Goal: Information Seeking & Learning: Find specific fact

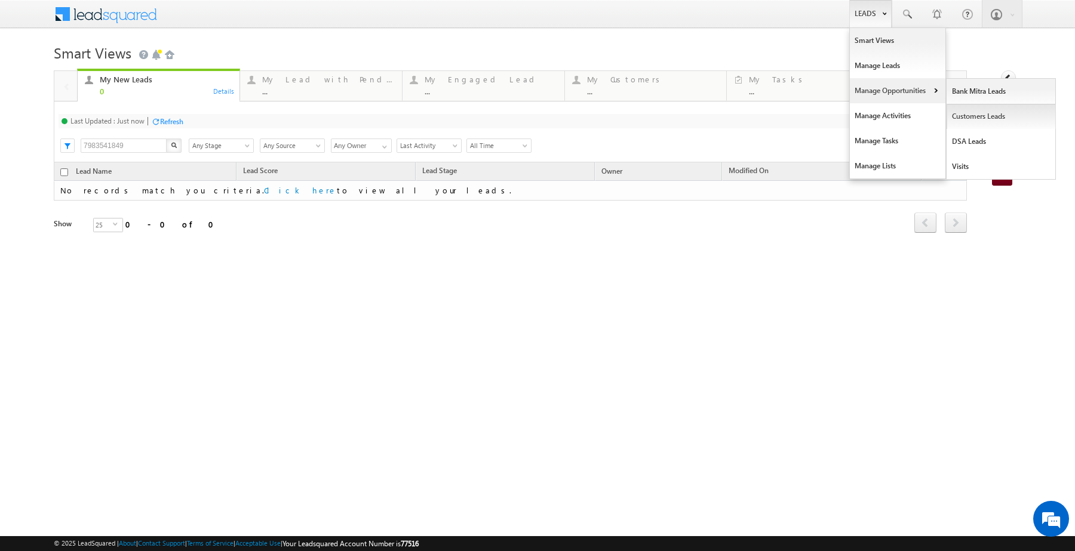
click at [964, 121] on link "Customers Leads" at bounding box center [1001, 116] width 109 height 25
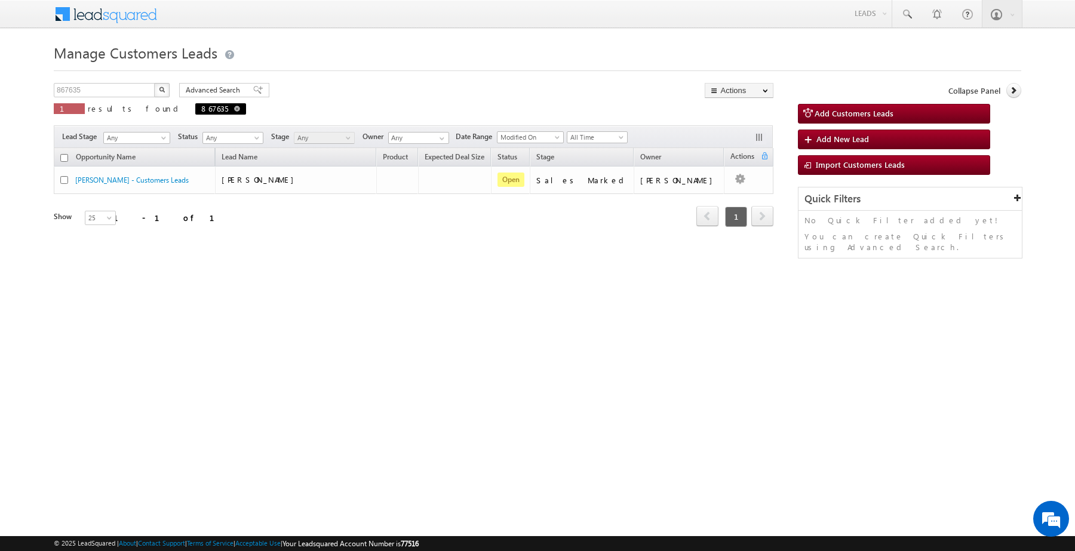
click at [234, 109] on span at bounding box center [237, 109] width 6 height 6
type input "Search Customers Leads"
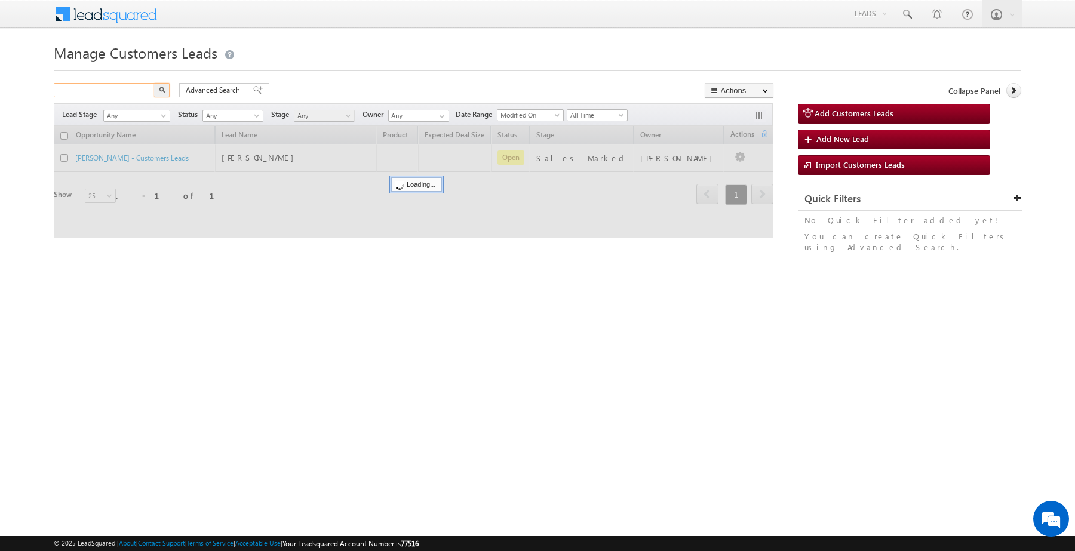
click at [126, 90] on input "text" at bounding box center [105, 90] width 102 height 14
paste input "867632"
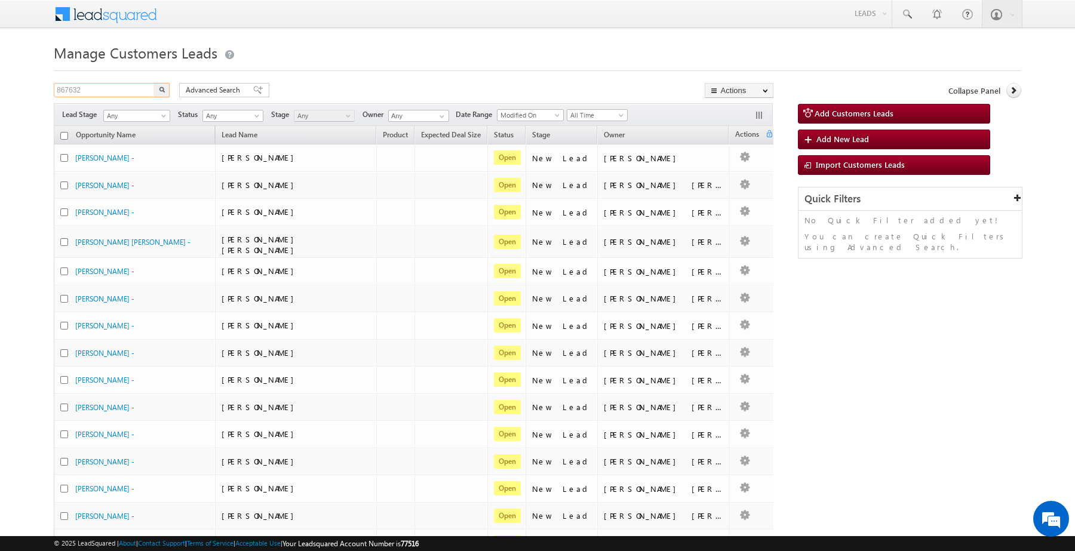
type input "867632"
click at [154, 83] on button "button" at bounding box center [162, 90] width 16 height 14
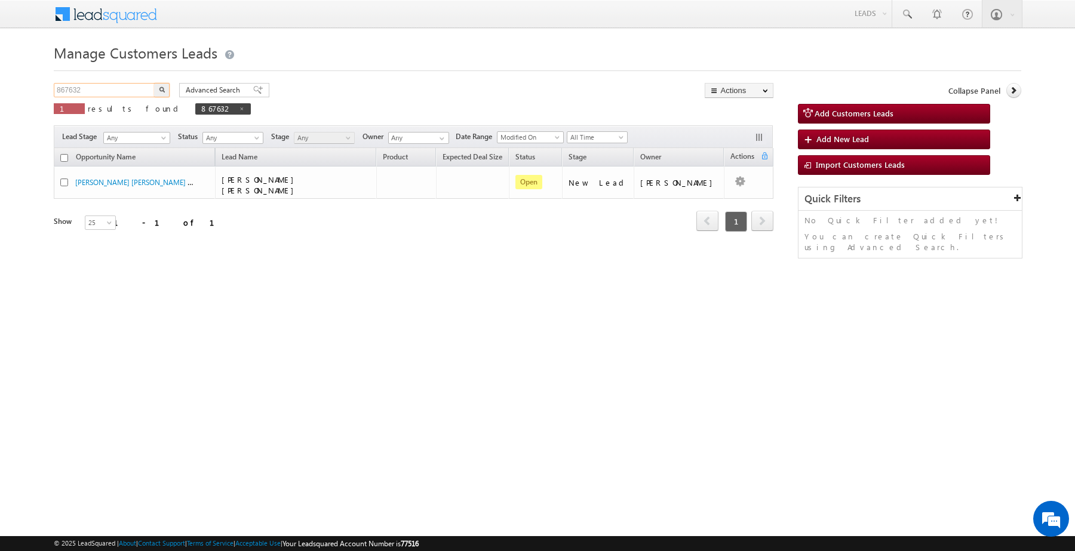
click at [136, 90] on input "867632" at bounding box center [105, 90] width 102 height 14
paste input "867638"
click at [134, 88] on input "867632867638" at bounding box center [105, 90] width 102 height 14
paste input "text"
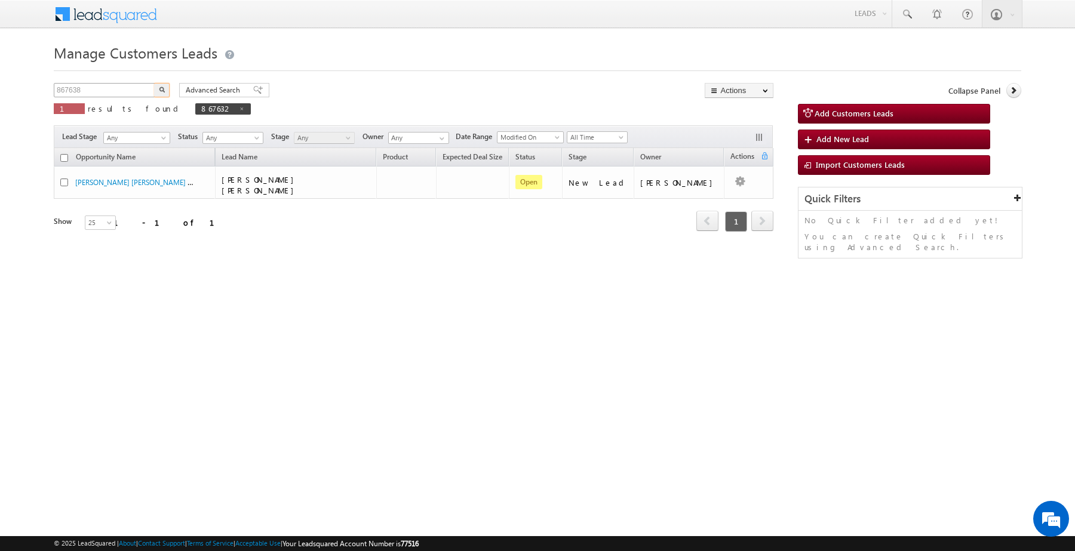
click at [154, 83] on button "button" at bounding box center [162, 90] width 16 height 14
click at [130, 88] on input "867638" at bounding box center [105, 90] width 102 height 14
paste input "4"
click at [154, 83] on button "button" at bounding box center [162, 90] width 16 height 14
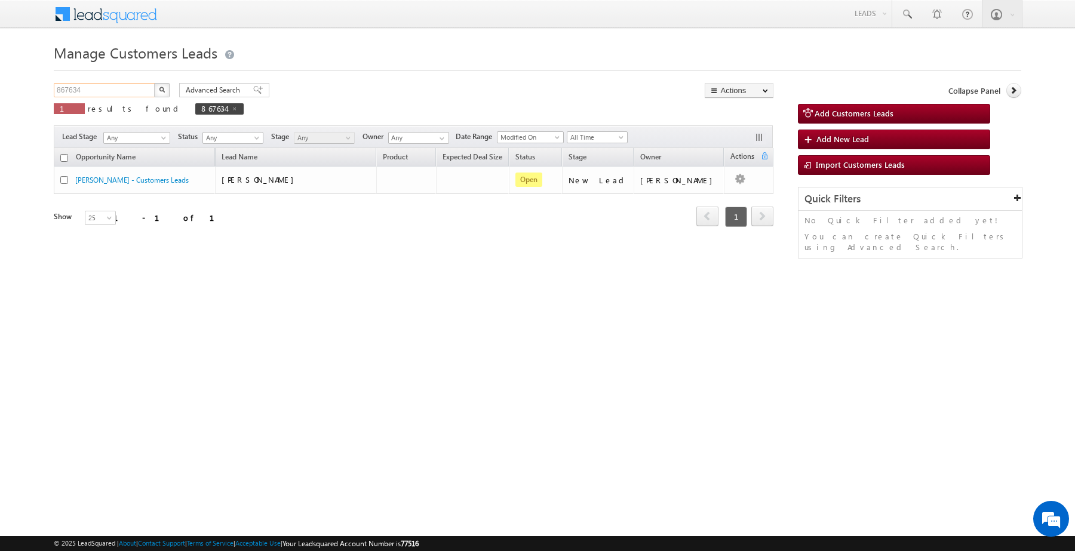
click at [108, 93] on input "867634" at bounding box center [105, 90] width 102 height 14
paste input "5"
click at [154, 83] on button "button" at bounding box center [162, 90] width 16 height 14
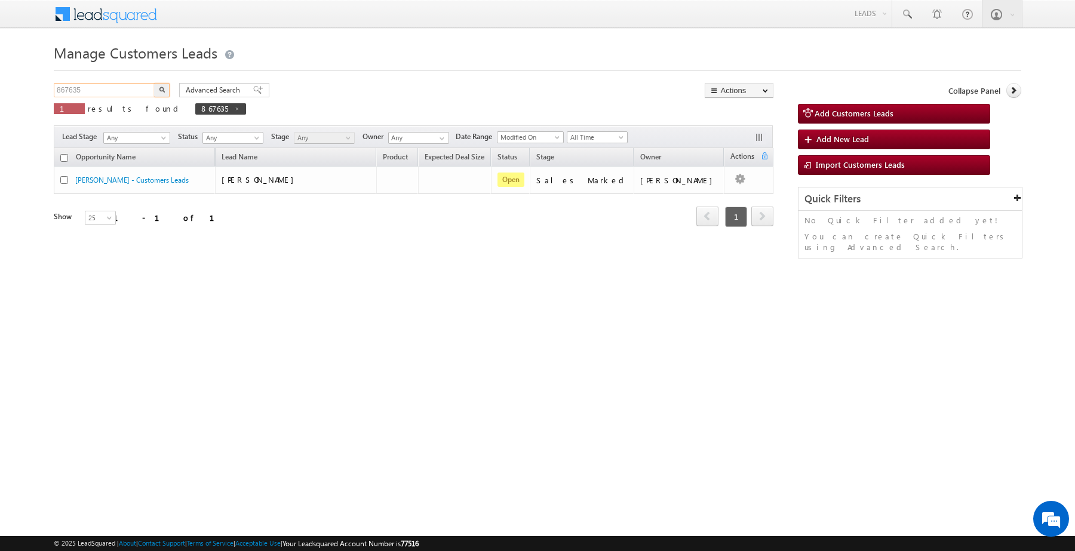
click at [119, 84] on input "867635" at bounding box center [105, 90] width 102 height 14
paste input "7030201790"
click at [154, 83] on button "button" at bounding box center [162, 90] width 16 height 14
click at [125, 93] on input "7030201790" at bounding box center [105, 90] width 102 height 14
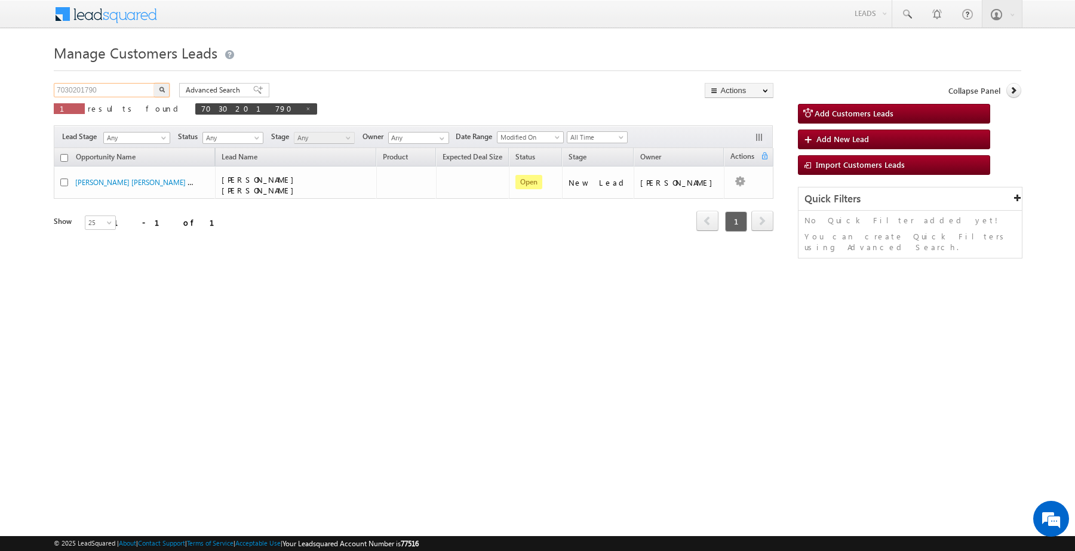
click at [125, 93] on input "7030201790" at bounding box center [105, 90] width 102 height 14
paste input "728955958"
click at [154, 83] on button "button" at bounding box center [162, 90] width 16 height 14
click at [128, 91] on input "7728955958" at bounding box center [105, 90] width 102 height 14
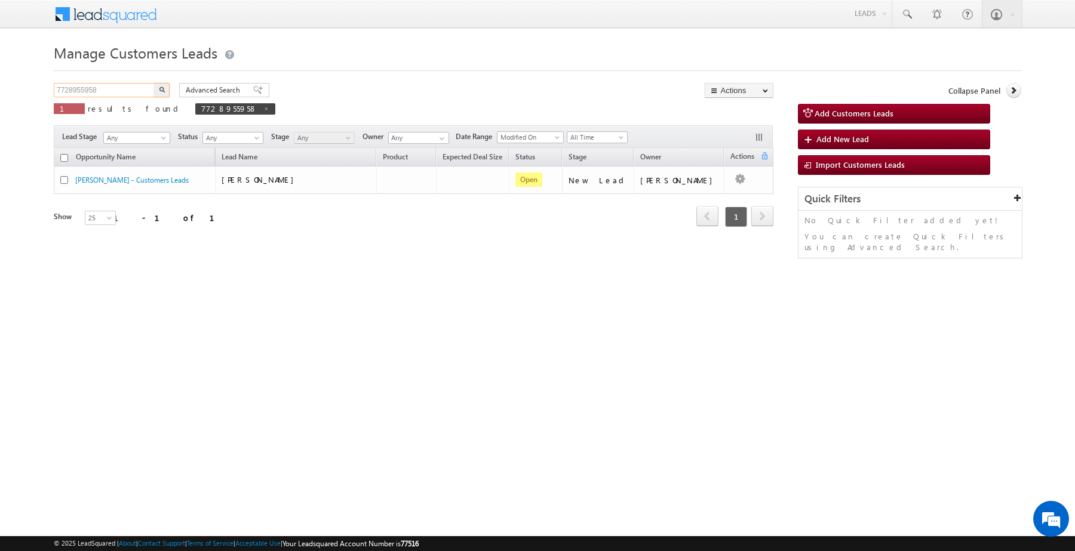
paste input "866605"
click at [128, 91] on input "7728955958866605" at bounding box center [105, 90] width 102 height 14
paste input "text"
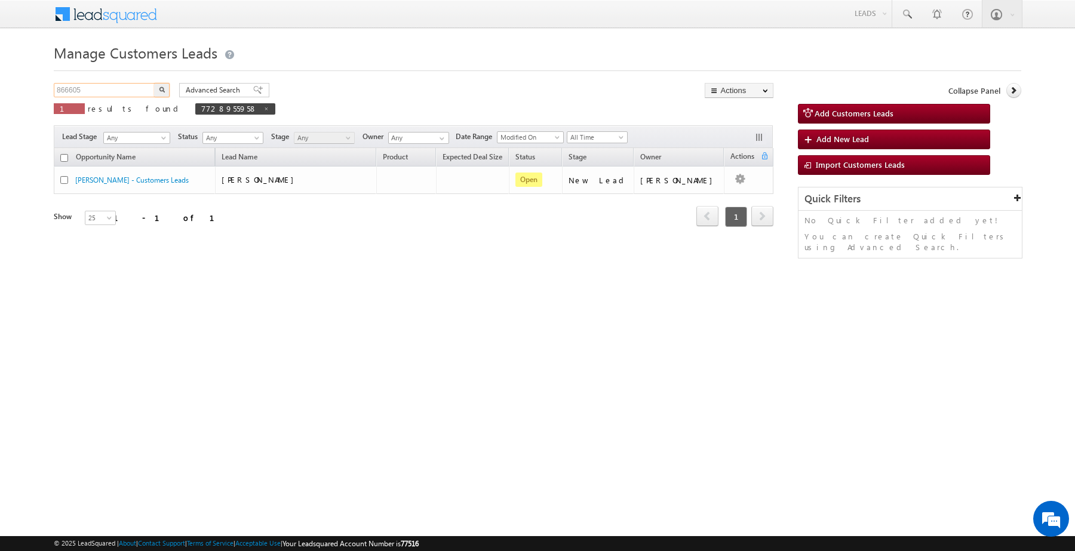
type input "866605"
click at [154, 83] on button "button" at bounding box center [162, 90] width 16 height 14
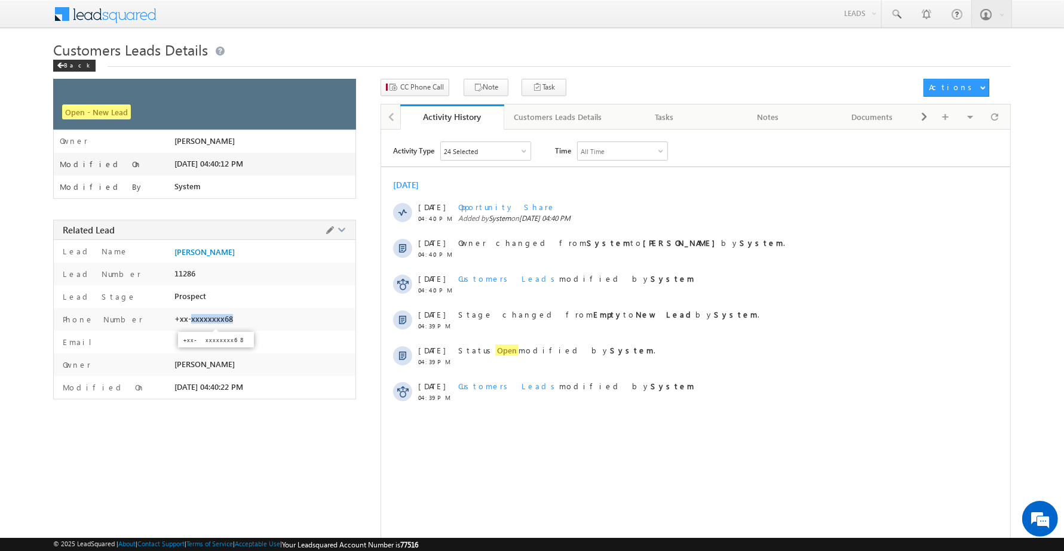
copy span "xxxxxxxx68"
drag, startPoint x: 246, startPoint y: 322, endPoint x: 192, endPoint y: 324, distance: 54.4
click at [192, 324] on div "+xx-xxxxxxxx68" at bounding box center [264, 322] width 181 height 17
